Goal: Task Accomplishment & Management: Use online tool/utility

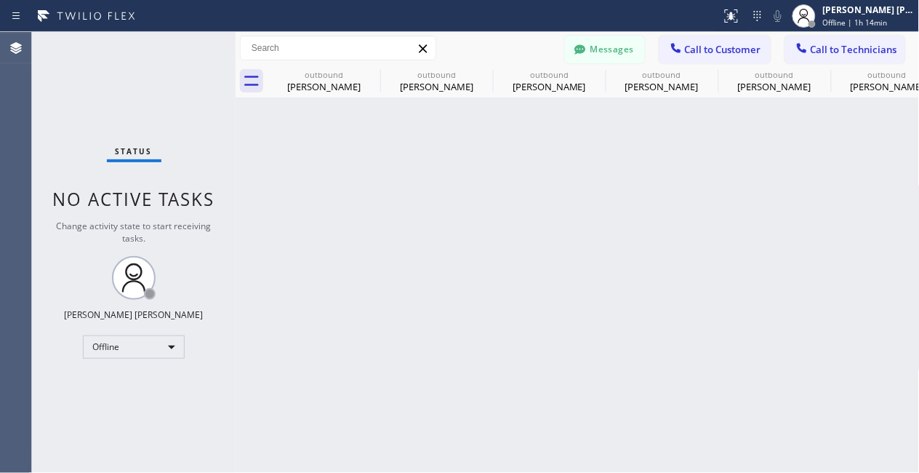
drag, startPoint x: 322, startPoint y: 433, endPoint x: 505, endPoint y: 301, distance: 225.6
click at [322, 433] on div "Back to Dashboard Change Sender ID Customers Technicians [PERSON_NAME] SEARCH R…" at bounding box center [578, 252] width 684 height 441
click at [169, 377] on div "Status No active tasks Change activity state to start receiving tasks. [PERSON_…" at bounding box center [134, 252] width 204 height 441
click at [156, 337] on div "Offline" at bounding box center [134, 346] width 102 height 23
click at [137, 380] on li "Available" at bounding box center [133, 384] width 99 height 17
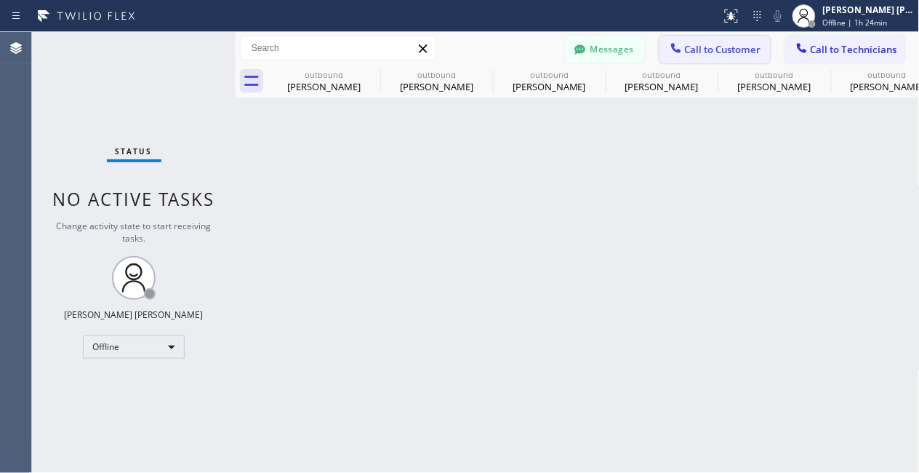
click at [710, 52] on span "Call to Customer" at bounding box center [723, 49] width 76 height 13
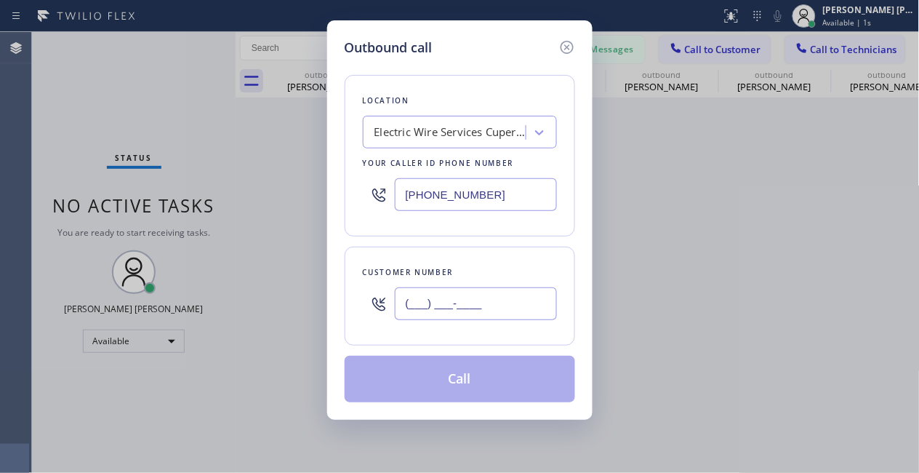
click at [428, 310] on input "(___) ___-____" at bounding box center [476, 303] width 162 height 33
paste input "714) 520-1969"
type input "[PHONE_NUMBER]"
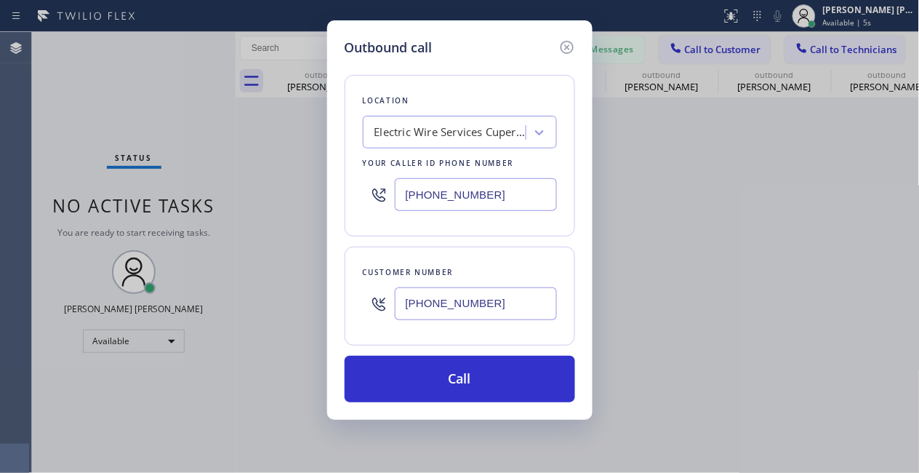
drag, startPoint x: 95, startPoint y: 171, endPoint x: 287, endPoint y: 178, distance: 192.8
click at [95, 171] on div "Outbound call Location Electric Wire Services Cupertino Your caller id phone nu…" at bounding box center [459, 236] width 919 height 473
click at [430, 124] on div "Electric Wire Services Cupertino" at bounding box center [450, 132] width 153 height 17
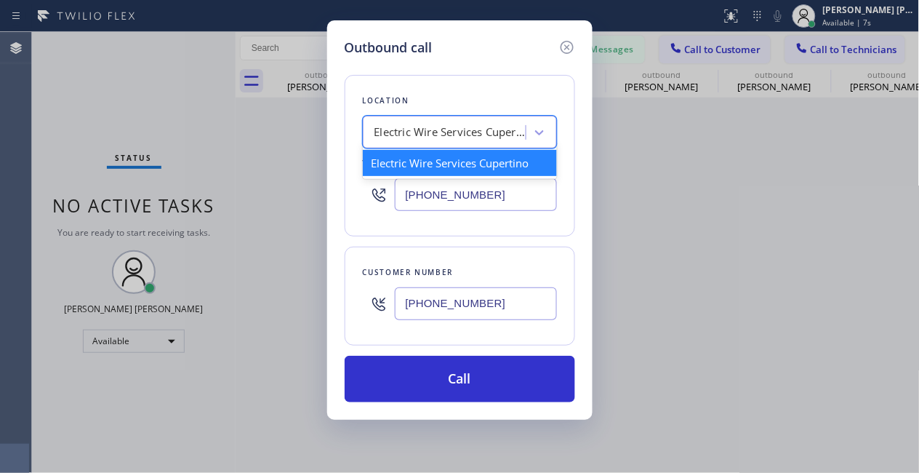
paste input "Blue Moon Electrical [GEOGRAPHIC_DATA]"
type input "Blue Moon Electrical [GEOGRAPHIC_DATA]"
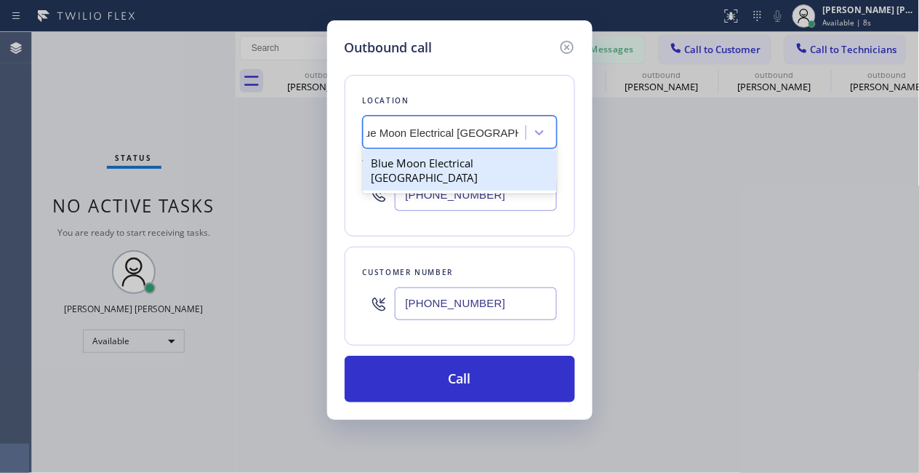
click at [447, 167] on div "Blue Moon Electrical [GEOGRAPHIC_DATA]" at bounding box center [460, 170] width 194 height 41
type input "[PHONE_NUMBER]"
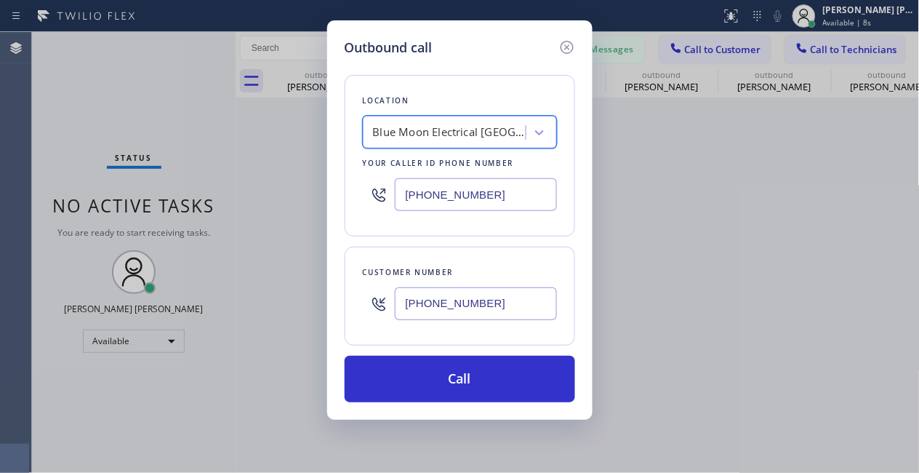
scroll to position [0, 1]
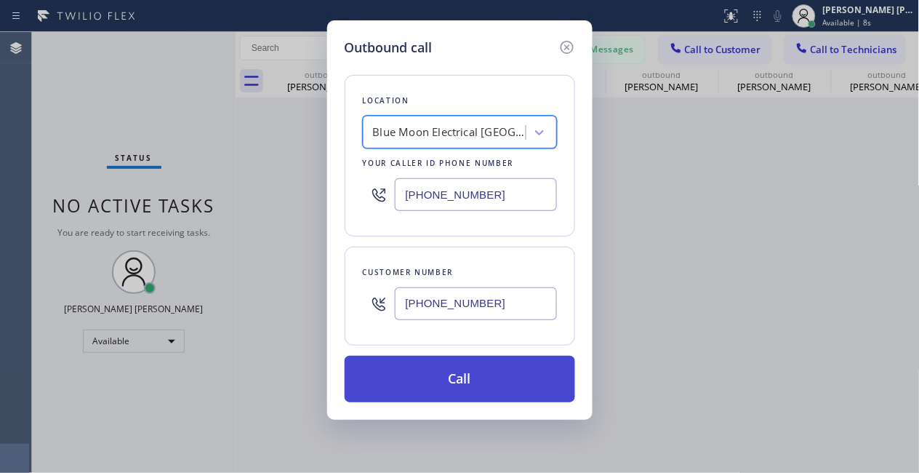
click at [456, 389] on button "Call" at bounding box center [460, 379] width 230 height 47
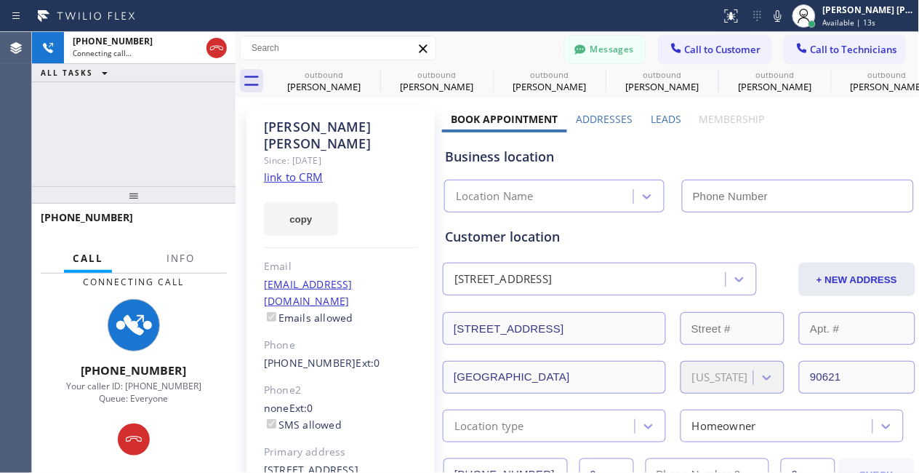
type input "[PHONE_NUMBER]"
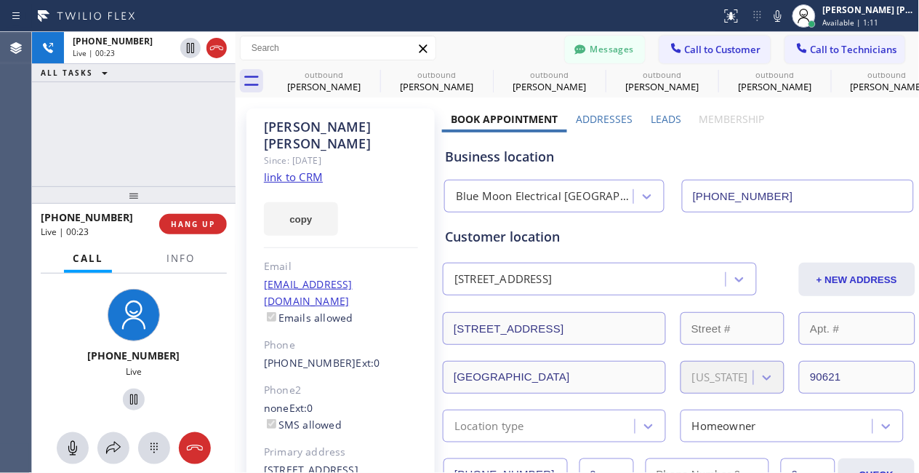
click at [76, 140] on div "[PHONE_NUMBER] Live | 00:23 ALL TASKS ALL TASKS ACTIVE TASKS TASKS IN WRAP UP" at bounding box center [134, 109] width 204 height 154
click at [142, 134] on div "[PHONE_NUMBER] Live | 00:39 ALL TASKS ALL TASKS ACTIVE TASKS TASKS IN WRAP UP" at bounding box center [134, 109] width 204 height 154
click at [204, 224] on span "HANG UP" at bounding box center [193, 224] width 44 height 10
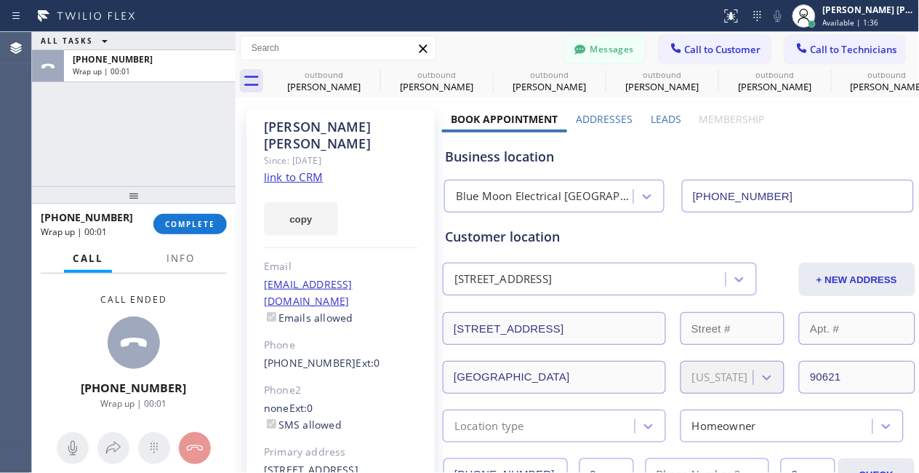
scroll to position [436, 0]
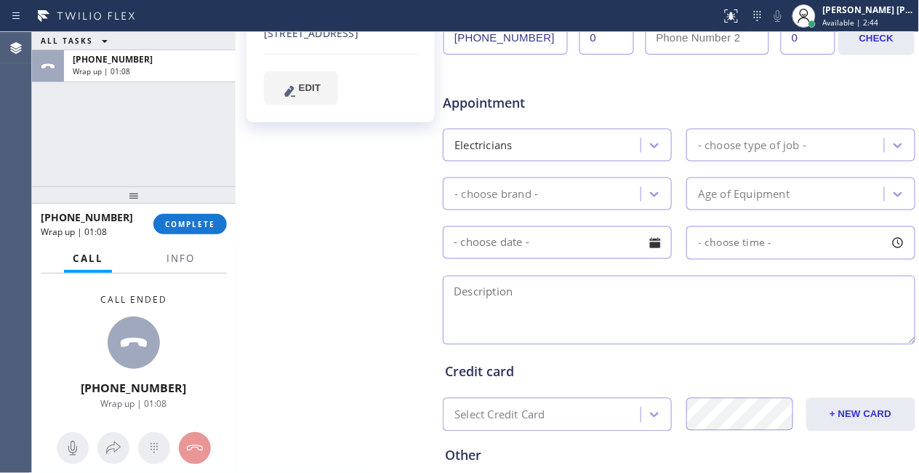
click at [76, 165] on div "ALL TASKS ALL TASKS ACTIVE TASKS TASKS IN WRAP UP [PHONE_NUMBER] Wrap up | 01:08" at bounding box center [134, 109] width 204 height 154
click at [211, 212] on div "[PHONE_NUMBER] Wrap up | 01:09 COMPLETE" at bounding box center [134, 224] width 186 height 38
click at [196, 222] on span "COMPLETE" at bounding box center [190, 224] width 50 height 10
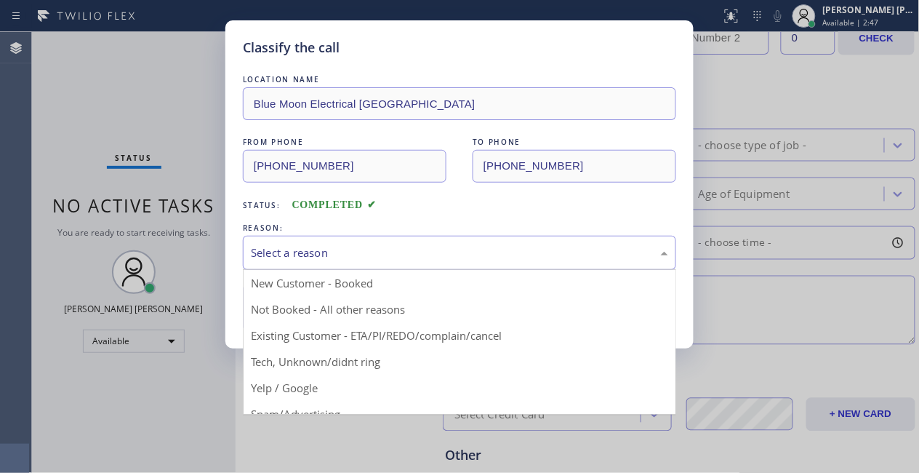
click at [403, 254] on div "Select a reason" at bounding box center [459, 252] width 417 height 17
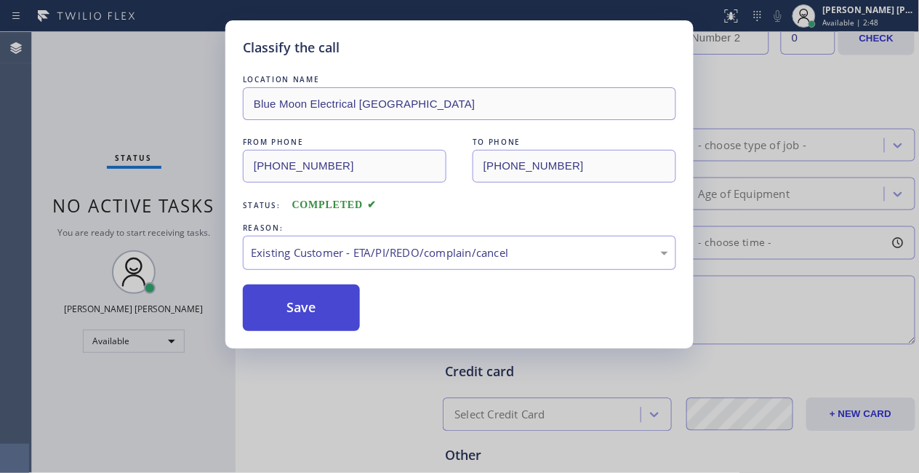
click at [273, 300] on button "Save" at bounding box center [301, 307] width 117 height 47
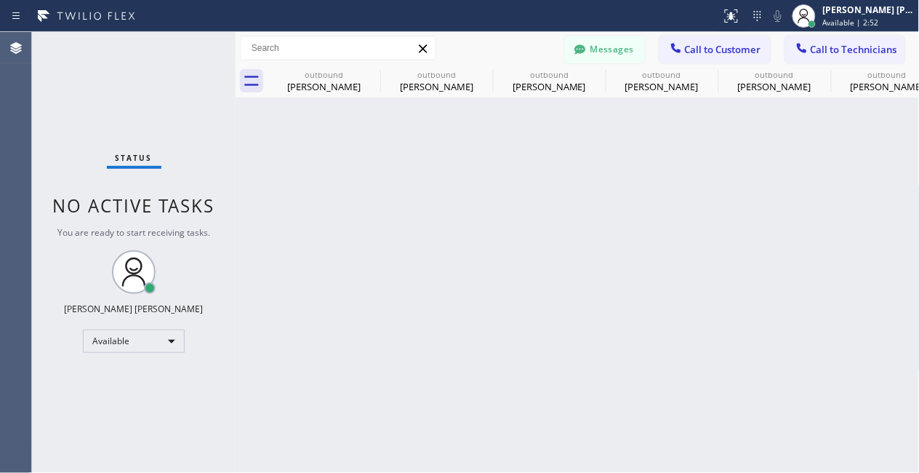
click at [635, 390] on div "Back to Dashboard Change Sender ID Customers Technicians [PERSON_NAME] SEARCH R…" at bounding box center [578, 252] width 684 height 441
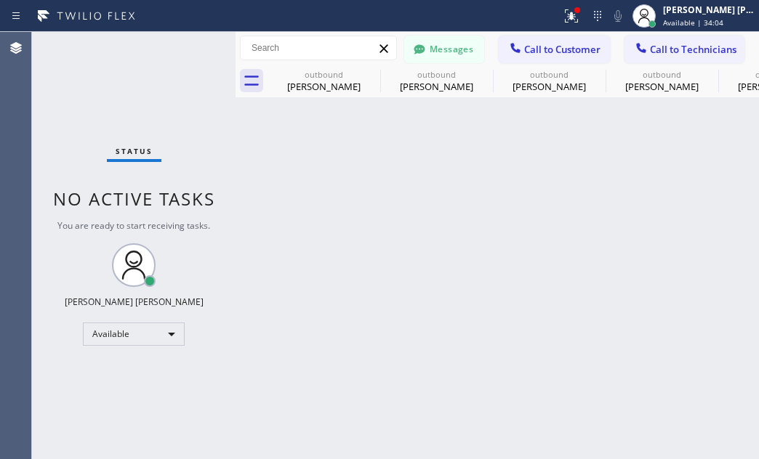
click at [185, 395] on div "Status No active tasks You are ready to start receiving tasks. [PERSON_NAME] [P…" at bounding box center [134, 245] width 204 height 427
drag, startPoint x: 130, startPoint y: 441, endPoint x: 145, endPoint y: 428, distance: 19.6
click at [130, 441] on div "Status No active tasks You are ready to start receiving tasks. [PERSON_NAME] [P…" at bounding box center [134, 245] width 204 height 427
click at [586, 45] on span "Call to Customer" at bounding box center [562, 49] width 76 height 13
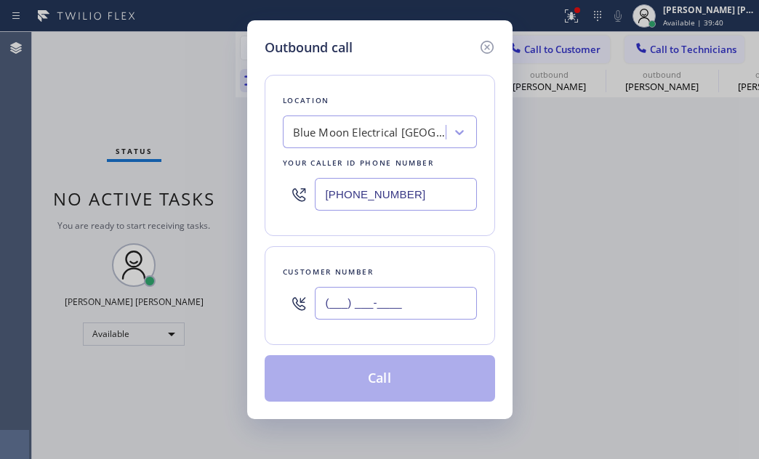
click at [378, 314] on input "(___) ___-____" at bounding box center [396, 303] width 162 height 33
paste input "714) 323-5368"
type input "[PHONE_NUMBER]"
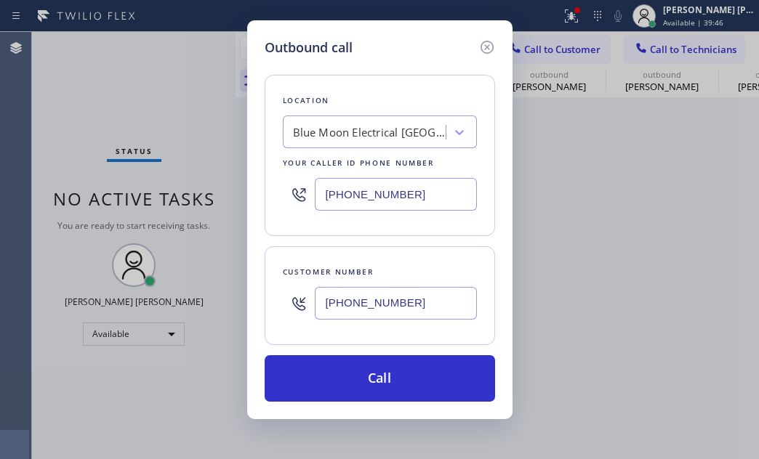
drag, startPoint x: 271, startPoint y: 435, endPoint x: 272, endPoint y: 418, distance: 17.5
click at [271, 435] on div "Outbound call Location Blue Moon Electrical [GEOGRAPHIC_DATA] Your caller id ph…" at bounding box center [379, 229] width 759 height 459
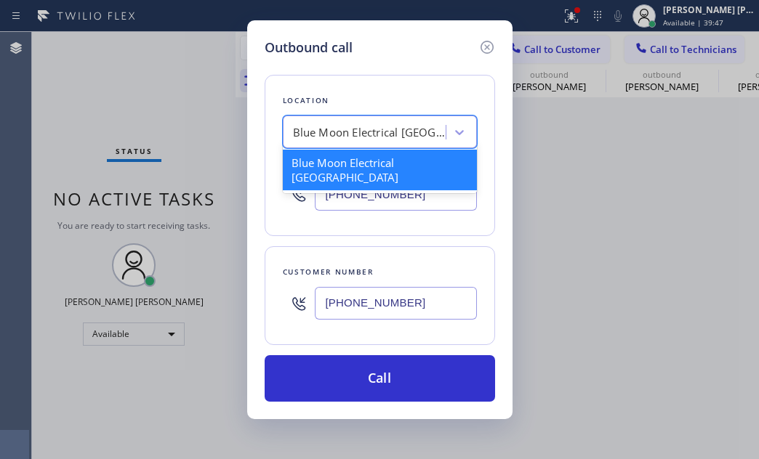
click at [348, 126] on div "Blue Moon Electrical [GEOGRAPHIC_DATA]" at bounding box center [369, 132] width 153 height 17
paste input "Electric Star Brea Team [PERSON_NAME]"
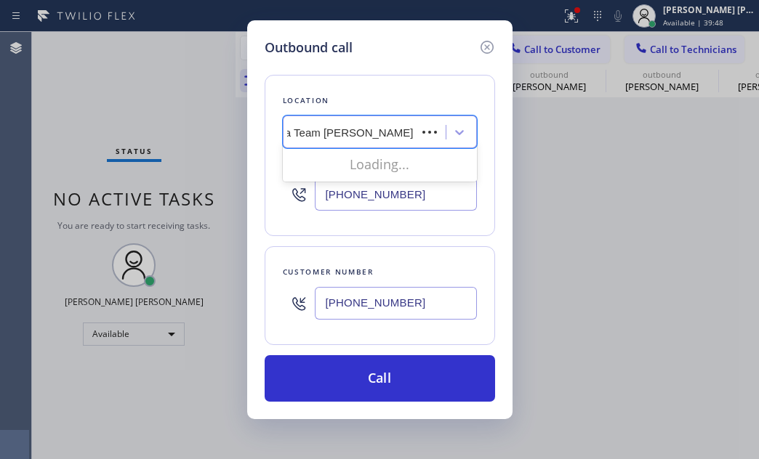
scroll to position [0, 66]
click at [351, 161] on div "No options" at bounding box center [380, 164] width 194 height 29
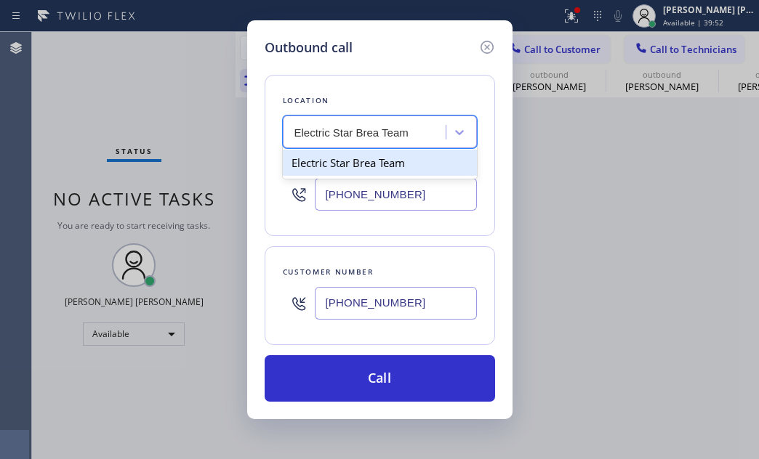
type input "Electric Star Brea"
click at [370, 172] on div "Electric Star Brea Team" at bounding box center [380, 163] width 194 height 26
type input "[PHONE_NUMBER]"
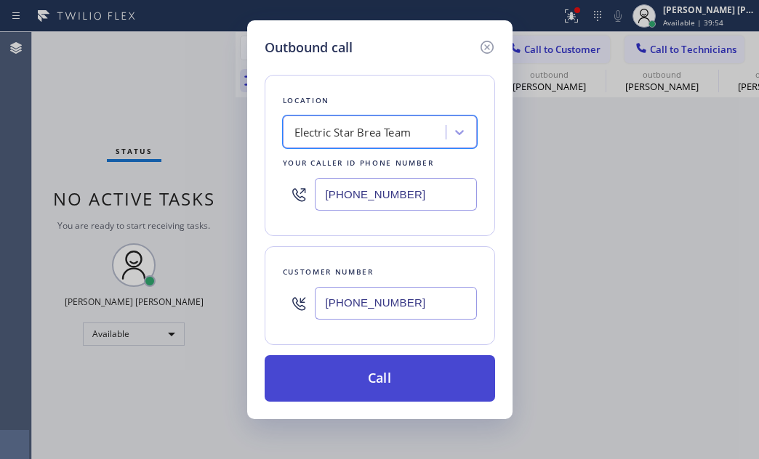
click at [466, 385] on button "Call" at bounding box center [380, 379] width 230 height 47
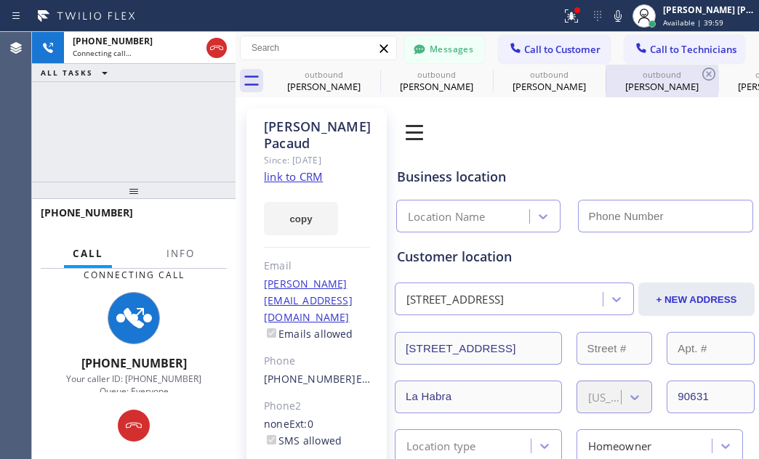
type input "[PHONE_NUMBER]"
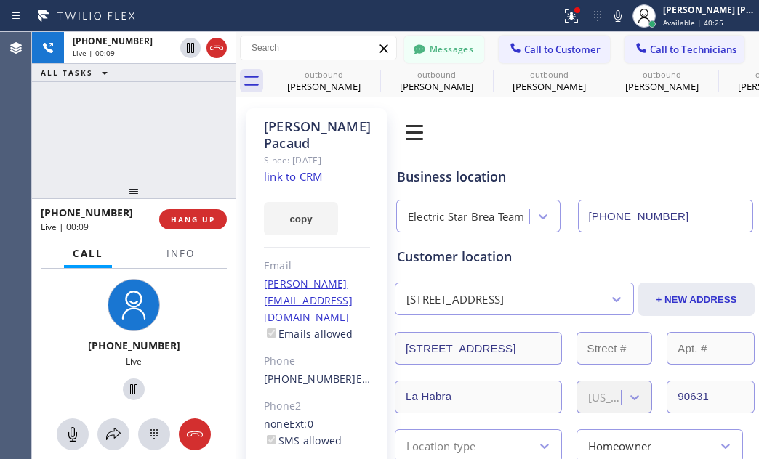
click at [47, 127] on div "[PHONE_NUMBER] Live | 00:09 ALL TASKS ALL TASKS ACTIVE TASKS TASKS IN WRAP UP" at bounding box center [134, 107] width 204 height 150
click at [78, 148] on div "[PHONE_NUMBER] Live | 01:04 ALL TASKS ALL TASKS ACTIVE TASKS TASKS IN WRAP UP" at bounding box center [134, 107] width 204 height 150
click at [187, 223] on span "HANG UP" at bounding box center [193, 219] width 44 height 10
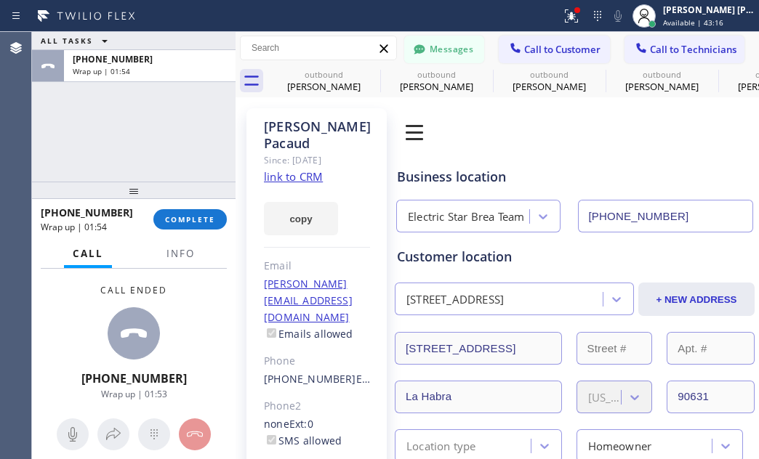
click at [85, 140] on div "ALL TASKS ALL TASKS ACTIVE TASKS TASKS IN WRAP UP [PHONE_NUMBER] Wrap up | 01:54" at bounding box center [134, 107] width 204 height 150
click at [203, 218] on span "COMPLETE" at bounding box center [190, 219] width 50 height 10
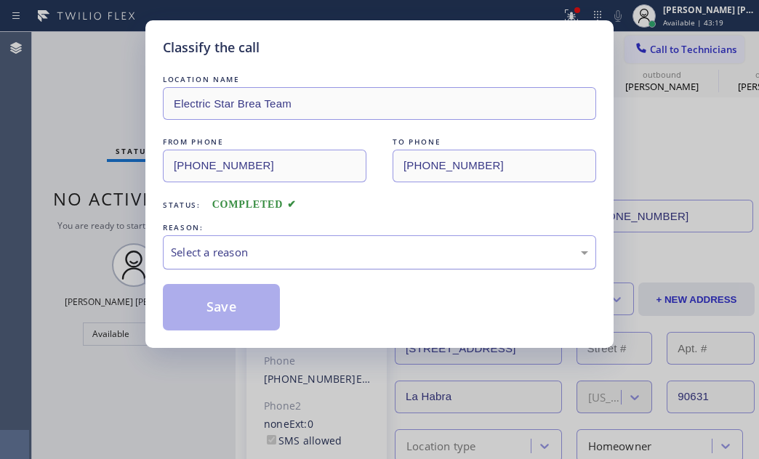
click at [286, 245] on div "Select a reason" at bounding box center [379, 252] width 417 height 17
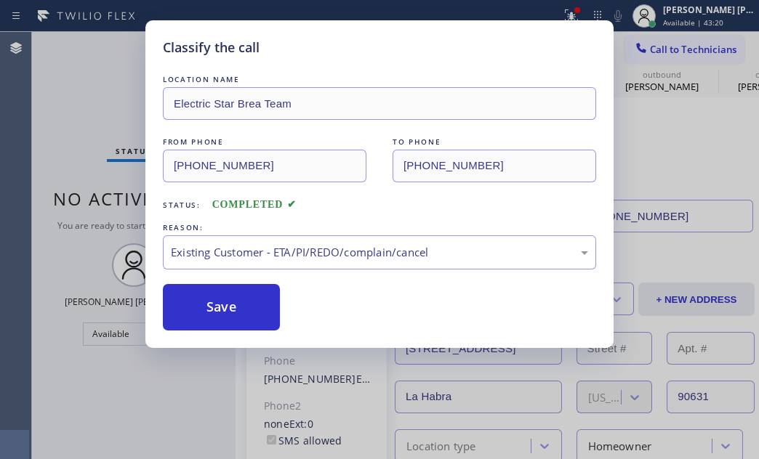
click at [268, 335] on div "Classify the call LOCATION NAME Electric Star Brea Team FROM PHONE [PHONE_NUMBE…" at bounding box center [379, 184] width 468 height 328
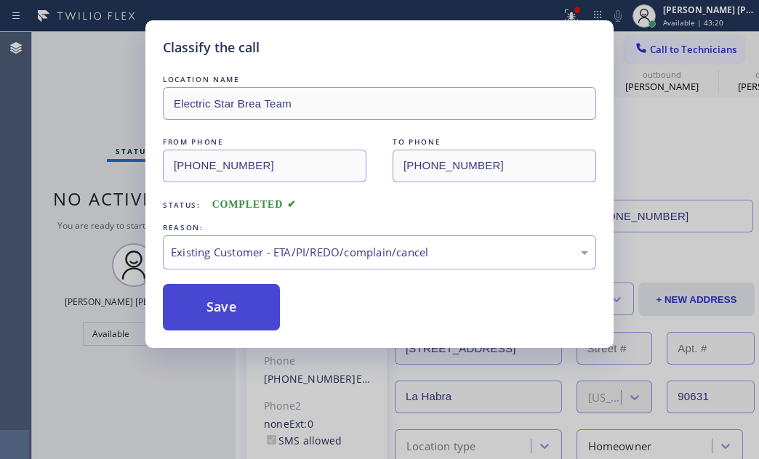
click at [242, 308] on button "Save" at bounding box center [221, 307] width 117 height 47
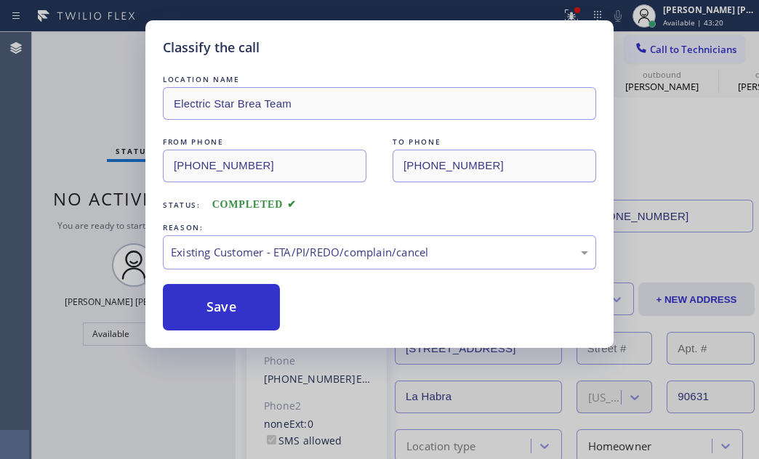
type input "[PHONE_NUMBER]"
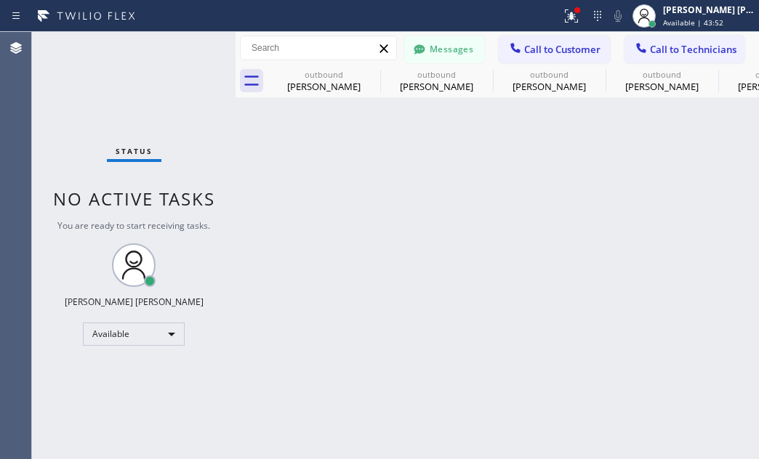
click at [89, 127] on div "Status No active tasks You are ready to start receiving tasks. [PERSON_NAME] [P…" at bounding box center [134, 245] width 204 height 427
drag, startPoint x: 472, startPoint y: 393, endPoint x: 595, endPoint y: 240, distance: 196.0
click at [472, 393] on div "Back to Dashboard Change Sender ID Customers Technicians [PERSON_NAME] SEARCH R…" at bounding box center [497, 245] width 523 height 427
click at [561, 58] on button "Call to Customer" at bounding box center [554, 50] width 111 height 28
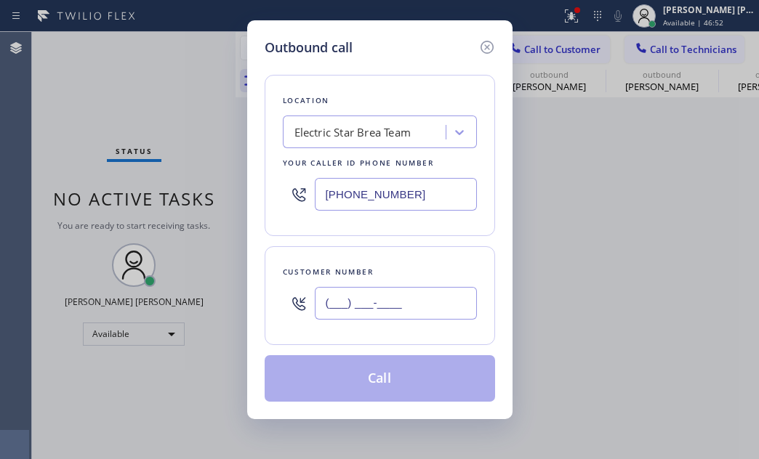
click at [395, 306] on input "(___) ___-____" at bounding box center [396, 303] width 162 height 33
paste input "515) 770-8010"
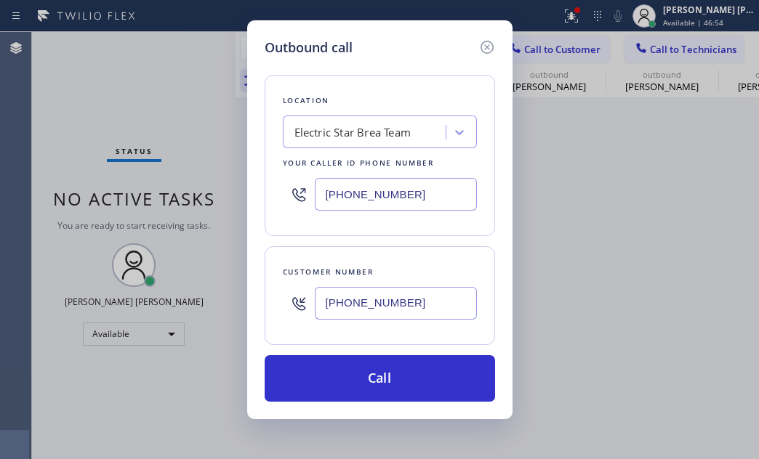
type input "[PHONE_NUMBER]"
click at [512, 399] on div "Outbound call Location Electric Star Brea Team Your caller id phone number [PHO…" at bounding box center [379, 219] width 265 height 399
click at [374, 120] on div "Electric Star Brea Team" at bounding box center [366, 132] width 158 height 25
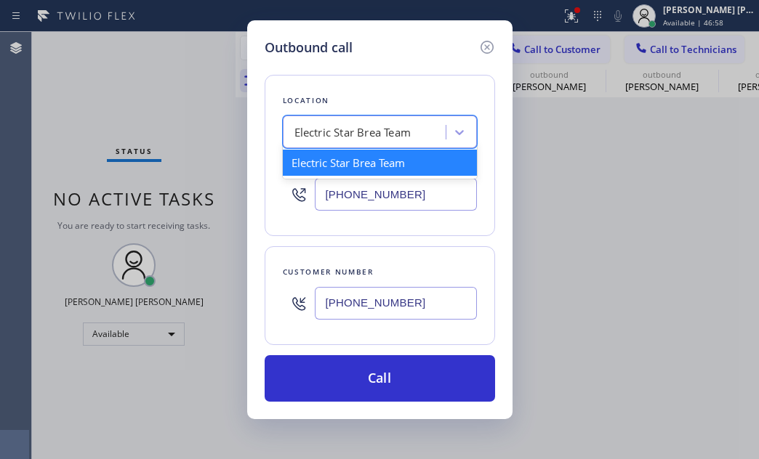
paste input "Blue Moon Electrical [PERSON_NAME]"
type input "Blue Moon Electrical [PERSON_NAME]"
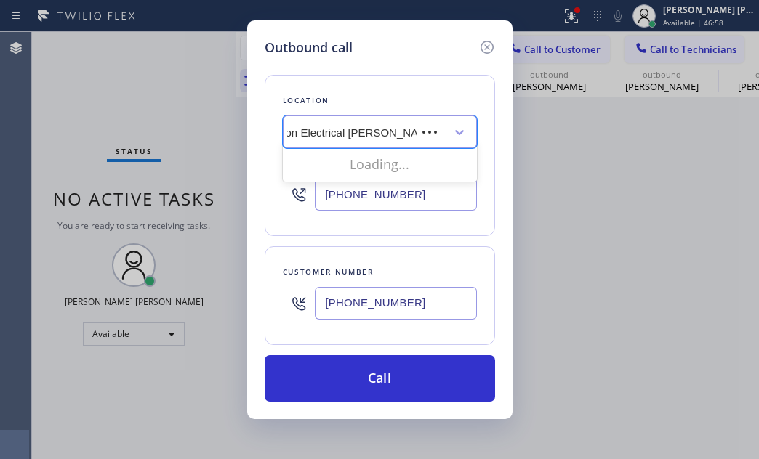
scroll to position [0, 27]
click at [383, 124] on div "Blue Moon Electrical [PERSON_NAME]" at bounding box center [366, 132] width 158 height 25
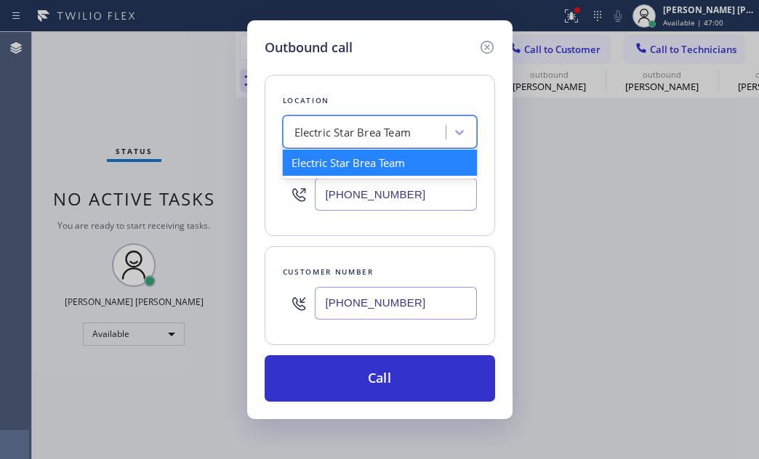
click at [383, 124] on div "Electric Star Brea Team" at bounding box center [352, 132] width 117 height 17
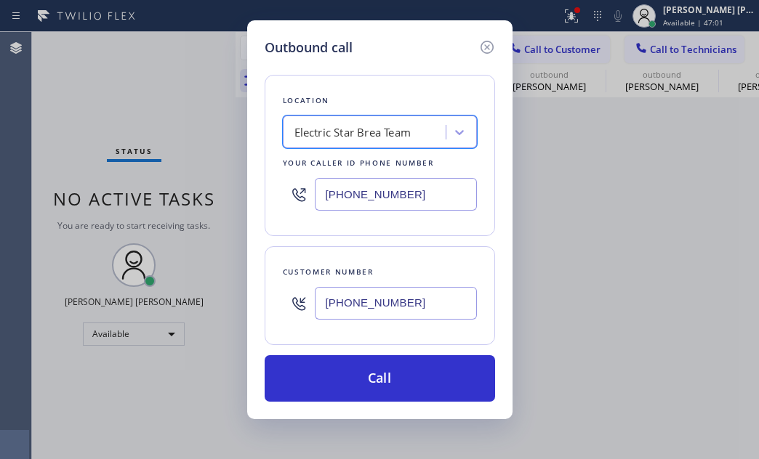
paste input "Blue Moon Electrical [PERSON_NAME]"
type input "Blue Moon Electrical"
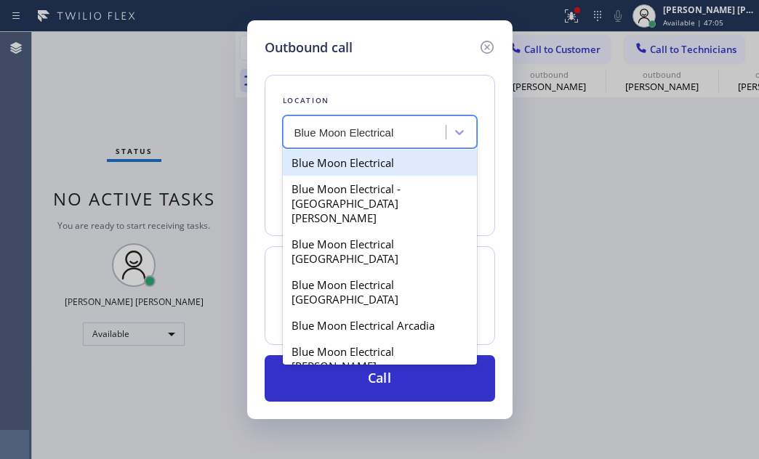
click at [367, 157] on div "Blue Moon Electrical" at bounding box center [380, 163] width 194 height 26
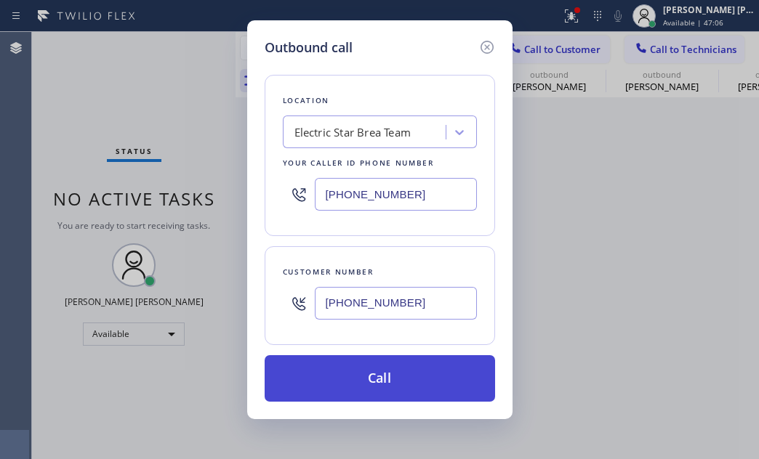
click at [387, 383] on button "Call" at bounding box center [380, 379] width 230 height 47
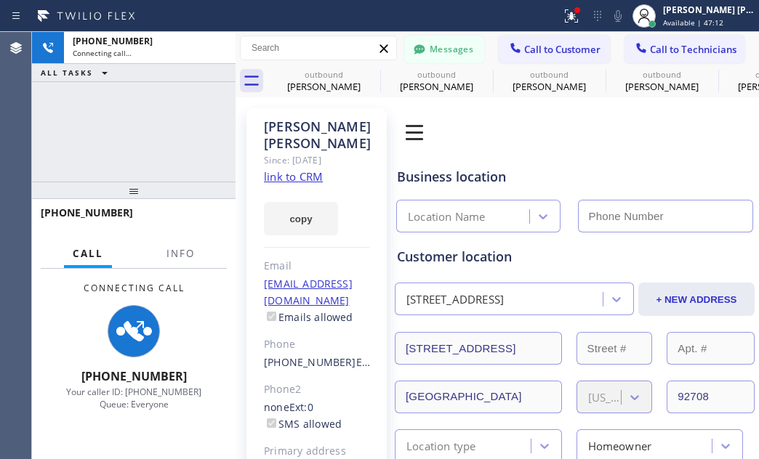
type input "[PHONE_NUMBER]"
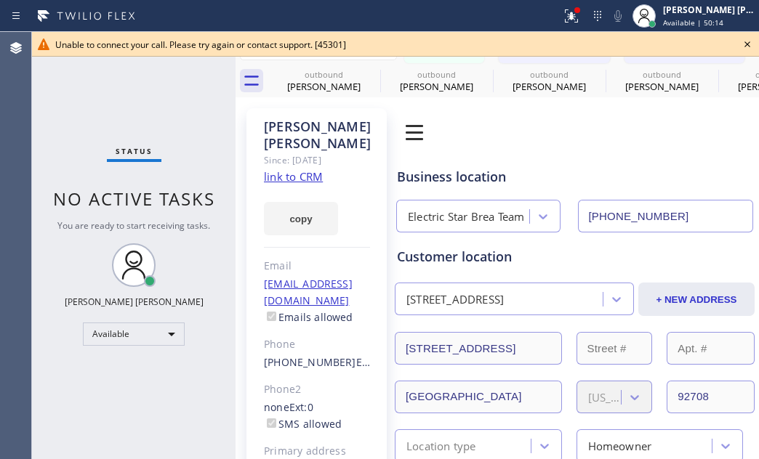
drag, startPoint x: 136, startPoint y: 434, endPoint x: 147, endPoint y: 410, distance: 26.4
click at [136, 434] on div "Status No active tasks You are ready to start receiving tasks. [PERSON_NAME] [P…" at bounding box center [134, 245] width 204 height 427
click at [166, 338] on div "Available" at bounding box center [134, 334] width 102 height 23
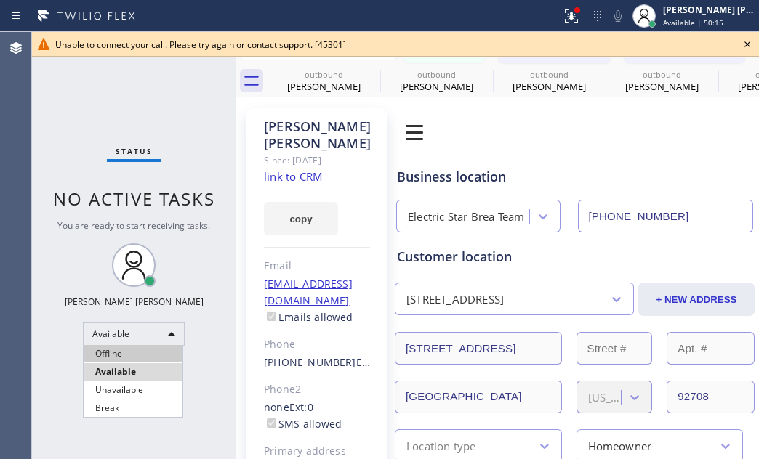
click at [151, 349] on li "Offline" at bounding box center [133, 353] width 99 height 17
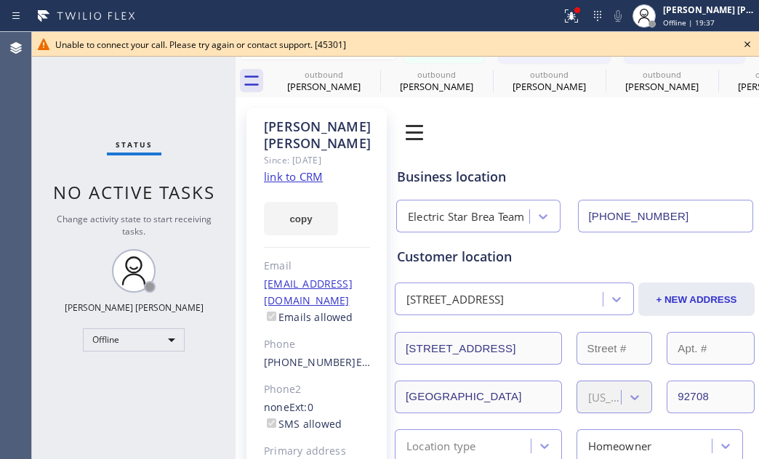
click at [225, 395] on div "Status No active tasks Change activity state to start receiving tasks. [PERSON_…" at bounding box center [134, 245] width 204 height 427
click at [748, 47] on icon at bounding box center [747, 44] width 17 height 17
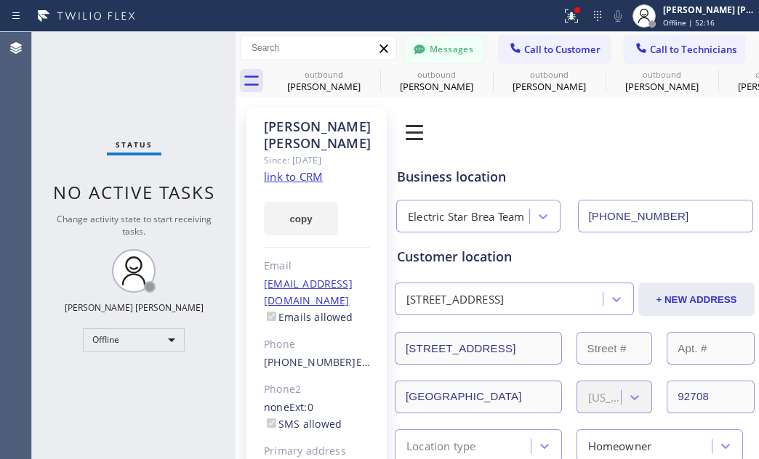
click at [88, 396] on div "Status No active tasks Change activity state to start receiving tasks. [PERSON_…" at bounding box center [134, 245] width 204 height 427
